Goal: Information Seeking & Learning: Check status

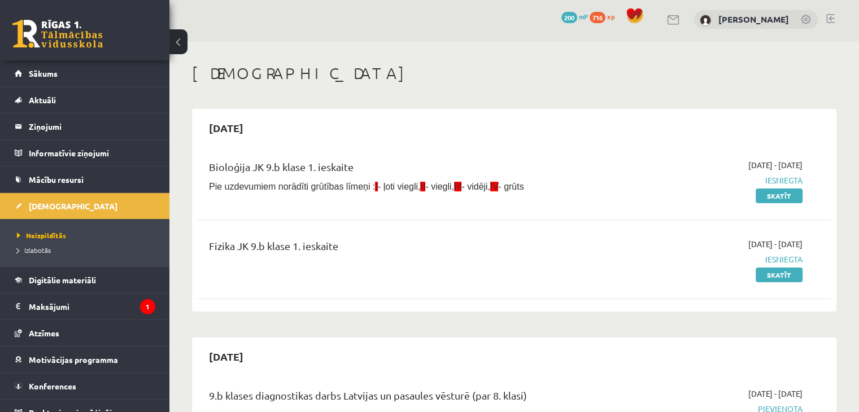
scroll to position [12, 0]
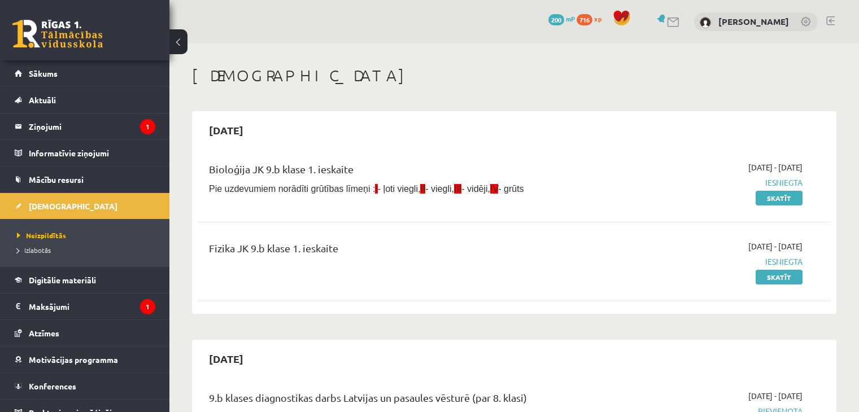
scroll to position [2, 0]
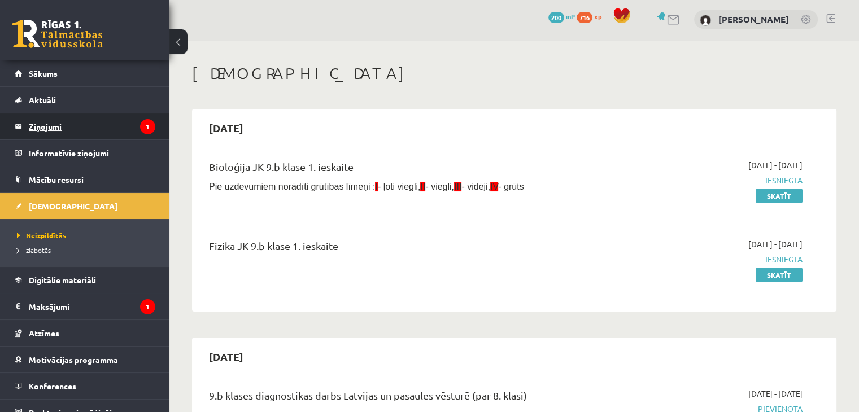
click at [51, 123] on legend "Ziņojumi 1" at bounding box center [92, 127] width 126 height 26
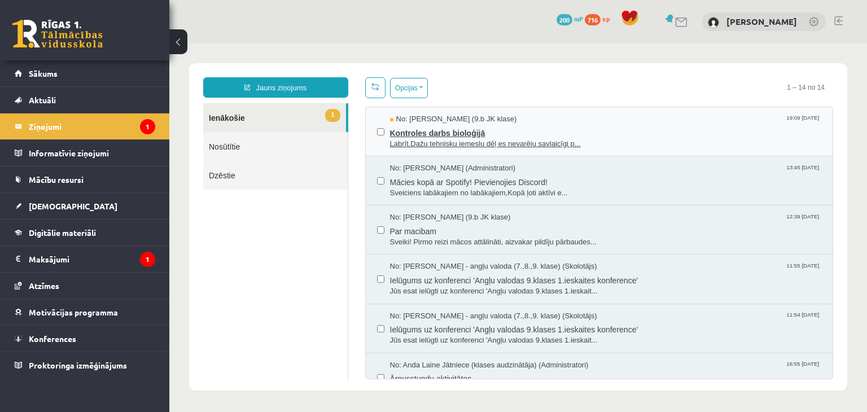
click at [594, 147] on span "Labrīt.Dažu tehnisku iemeslu dēļ es nevarēju savlaicīgi p..." at bounding box center [606, 144] width 432 height 11
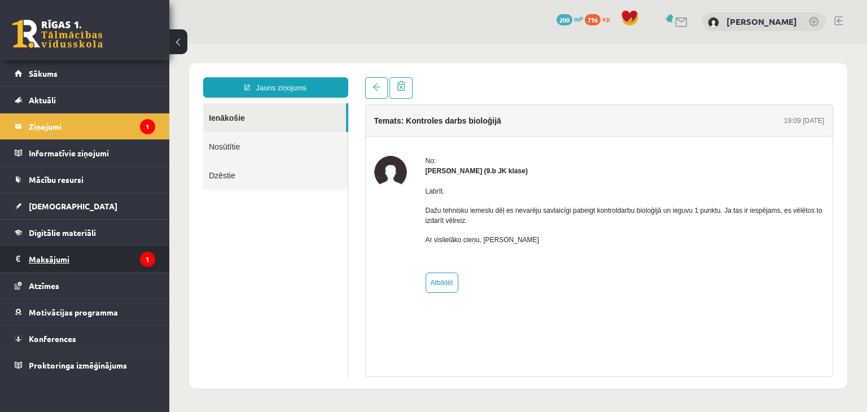
click at [70, 257] on legend "Maksājumi 1" at bounding box center [92, 259] width 126 height 26
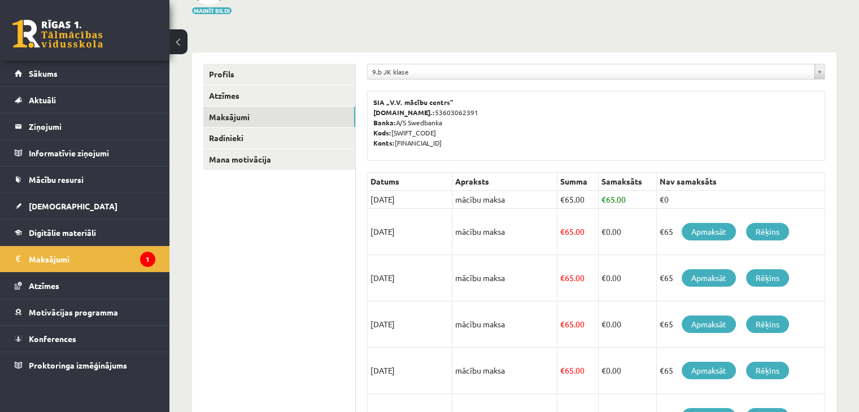
scroll to position [96, 0]
